Goal: Task Accomplishment & Management: Manage account settings

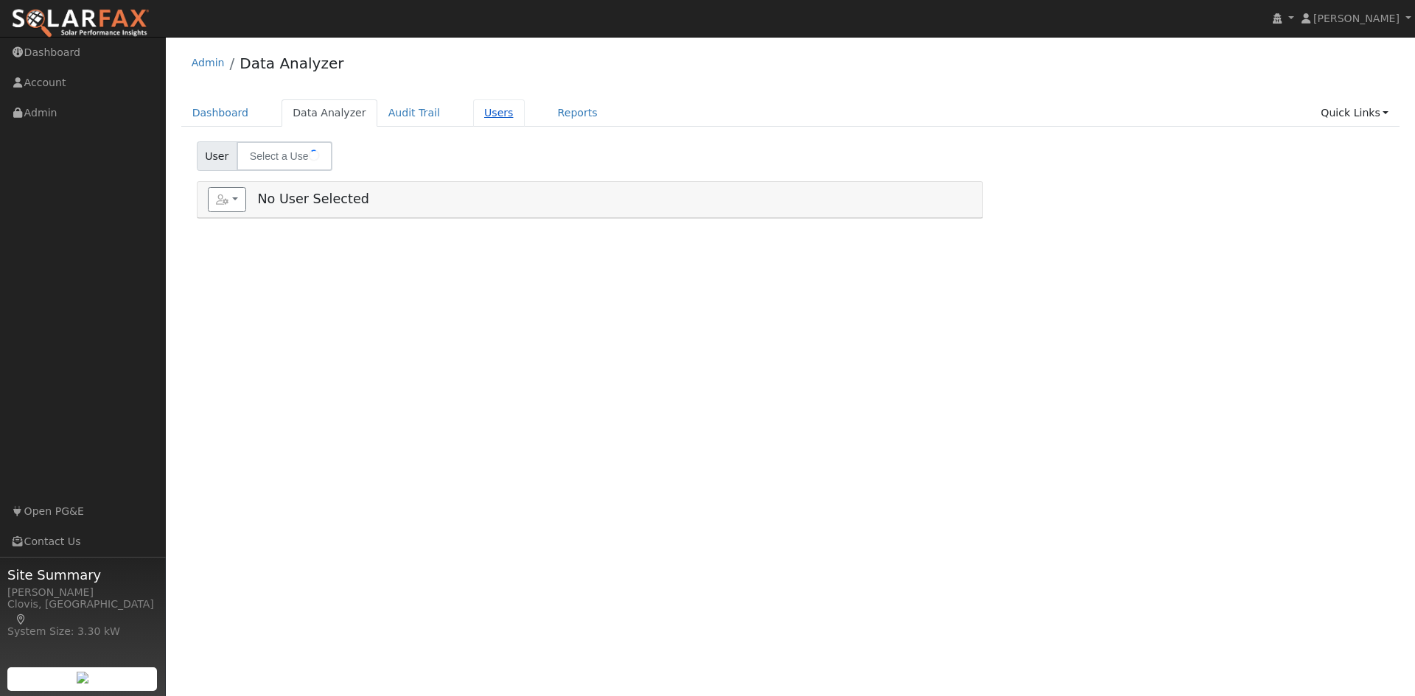
click at [483, 122] on link "Users" at bounding box center [499, 112] width 52 height 27
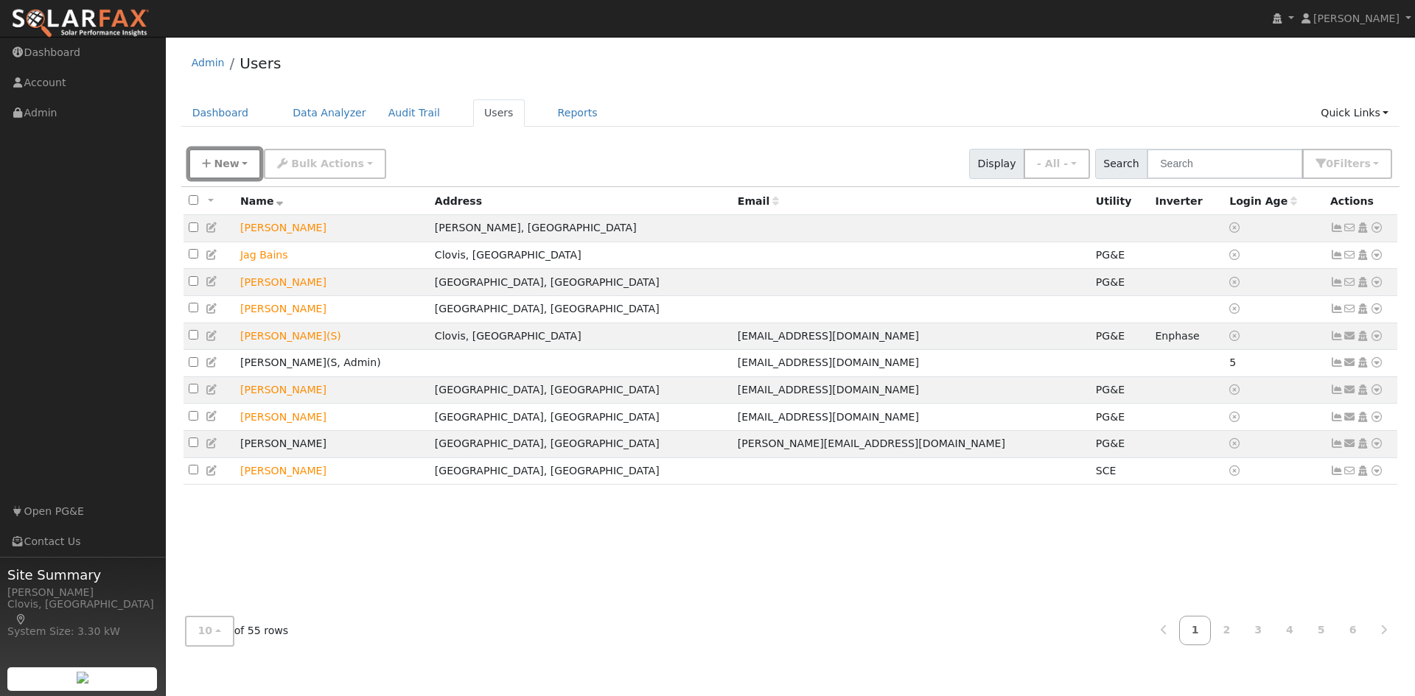
click at [220, 159] on span "New" at bounding box center [226, 164] width 25 height 12
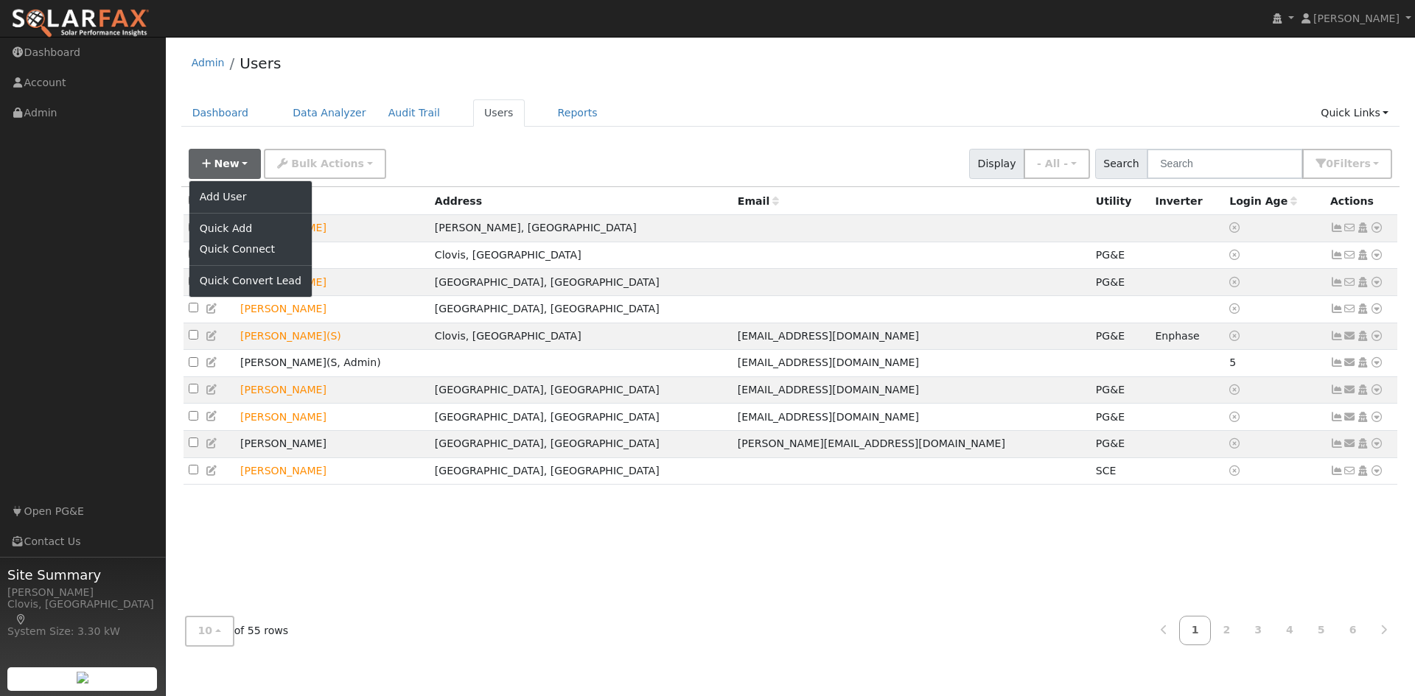
click at [430, 211] on th "Name" at bounding box center [332, 200] width 195 height 27
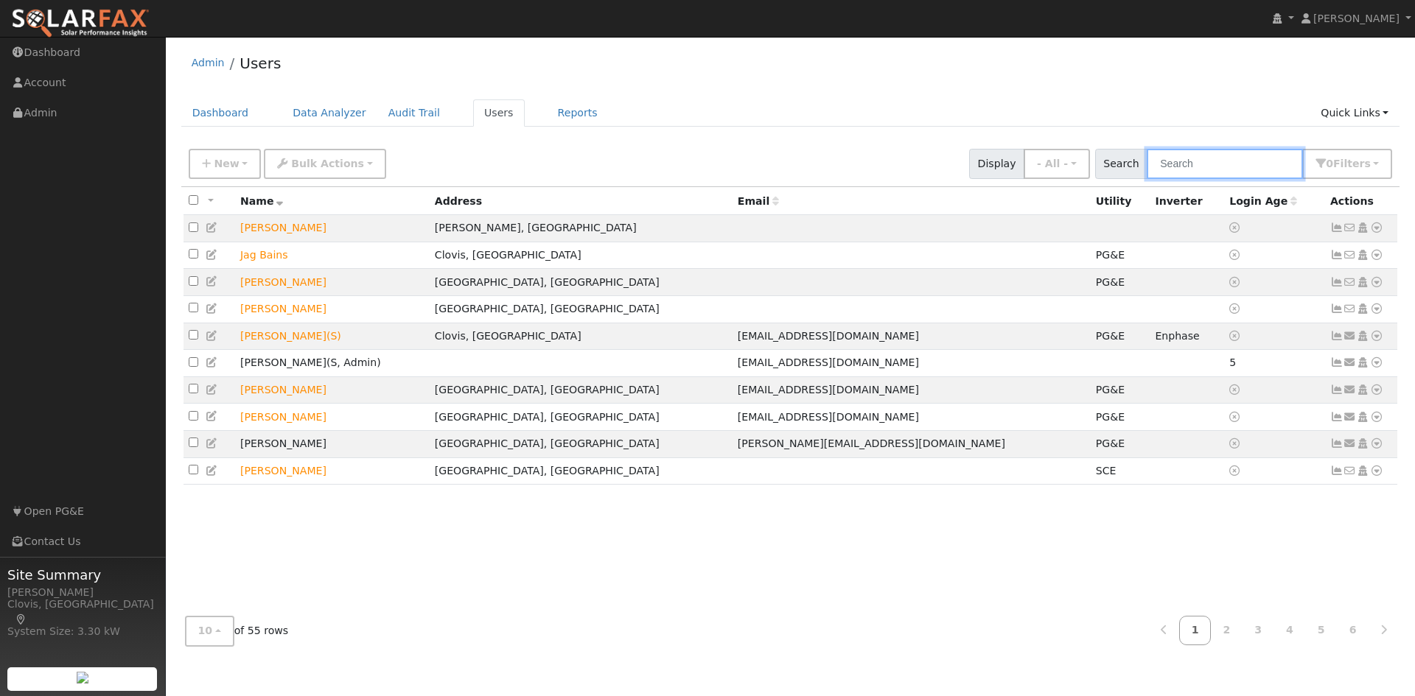
click at [1249, 164] on input "text" at bounding box center [1225, 164] width 156 height 30
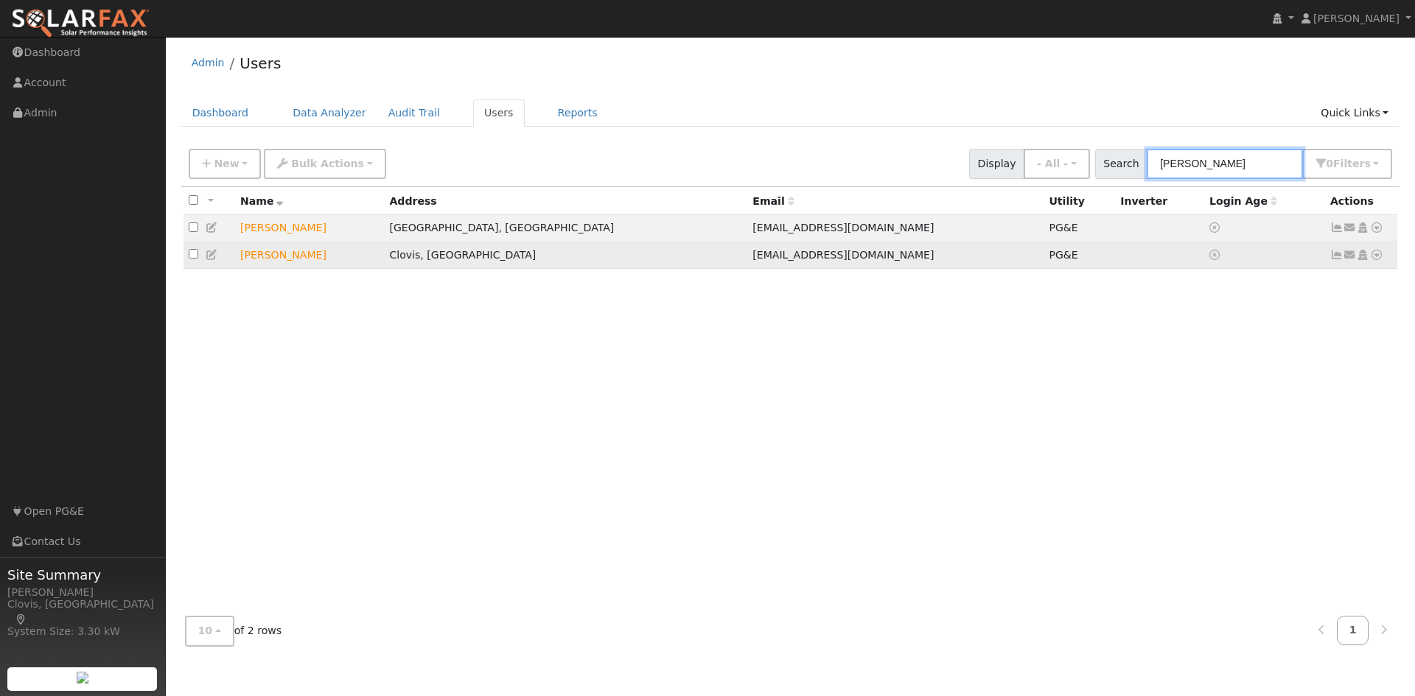
type input "[PERSON_NAME]"
click at [1377, 259] on icon at bounding box center [1376, 255] width 13 height 10
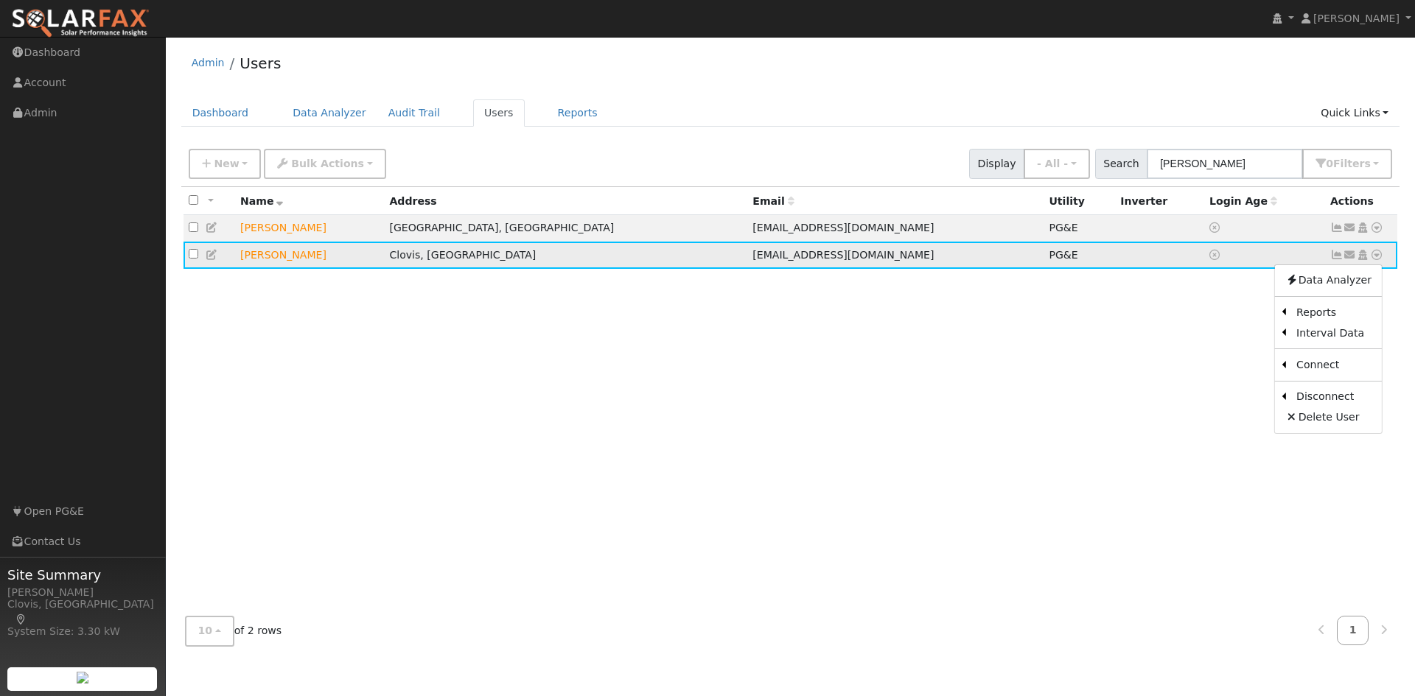
click at [217, 261] on link at bounding box center [212, 255] width 13 height 12
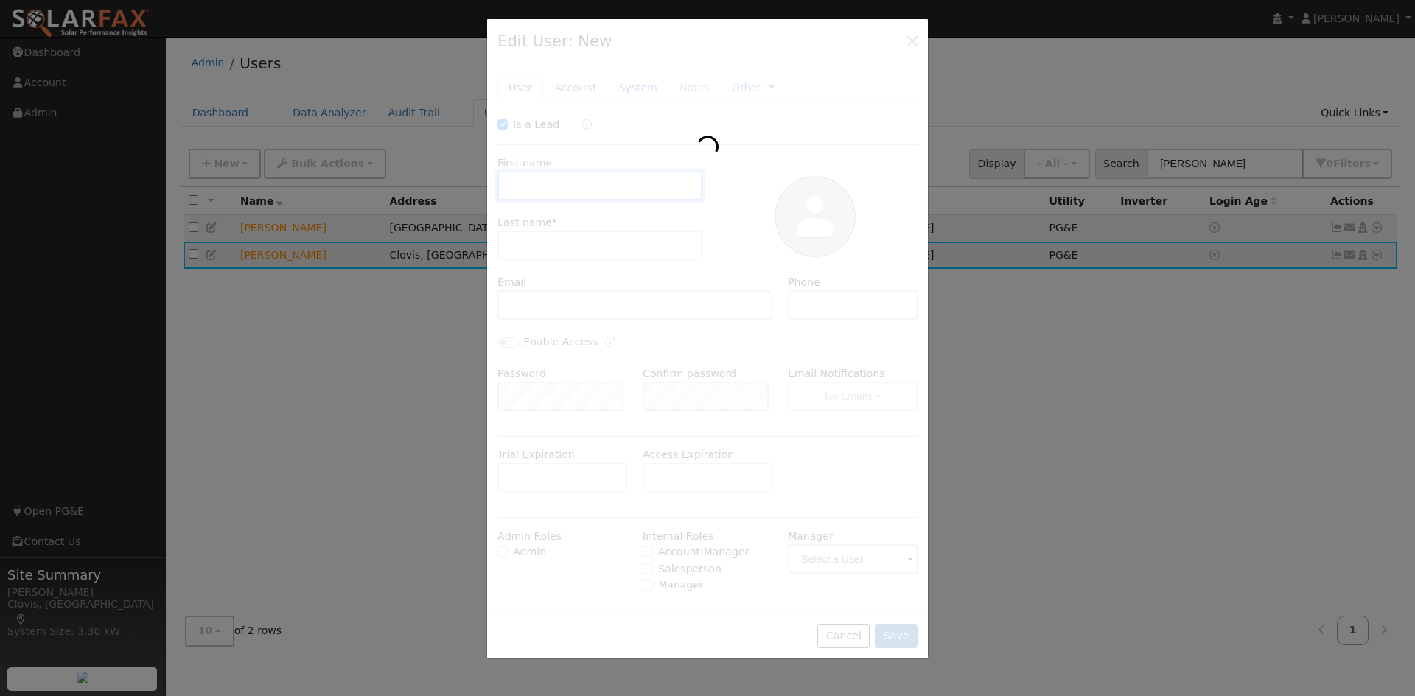
checkbox input "true"
type input "[PERSON_NAME]"
type input "[EMAIL_ADDRESS][DOMAIN_NAME]"
type input "5594783030"
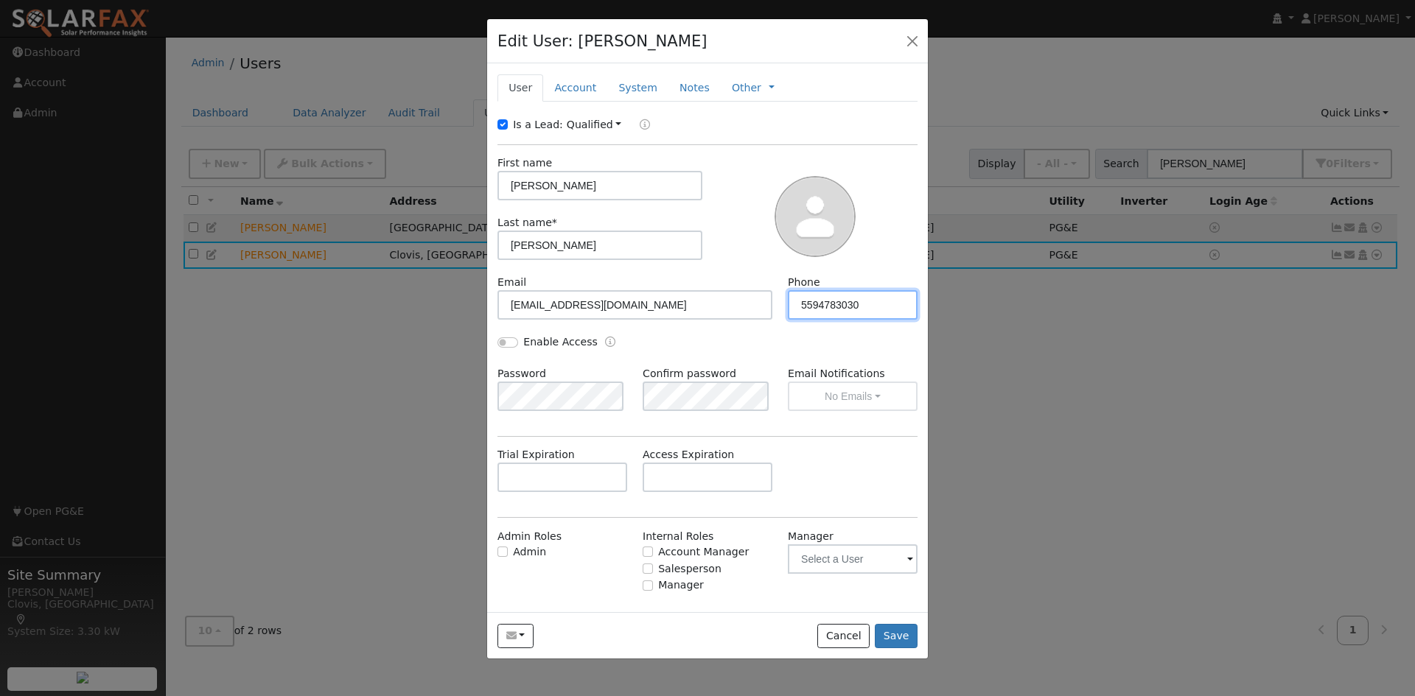
drag, startPoint x: 847, startPoint y: 309, endPoint x: 858, endPoint y: 309, distance: 11.1
click at [848, 309] on input "5594783030" at bounding box center [853, 304] width 130 height 29
click at [877, 310] on input "5594783030" at bounding box center [853, 304] width 130 height 29
click at [895, 304] on input "5594783030" at bounding box center [853, 304] width 130 height 29
click at [912, 49] on button "button" at bounding box center [912, 40] width 21 height 21
